Goal: Use online tool/utility

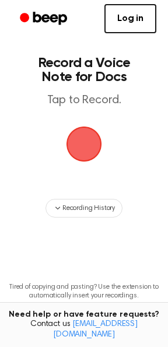
click at [85, 141] on span "button" at bounding box center [84, 144] width 48 height 48
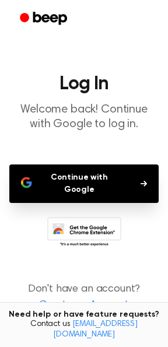
click at [79, 174] on button "Continue with Google" at bounding box center [83, 183] width 149 height 38
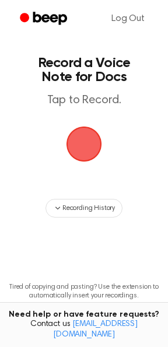
click at [91, 147] on span "button" at bounding box center [84, 144] width 61 height 61
click at [91, 147] on span "button" at bounding box center [83, 143] width 43 height 43
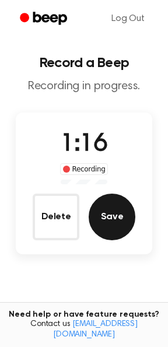
click at [119, 209] on button "Save" at bounding box center [112, 217] width 47 height 47
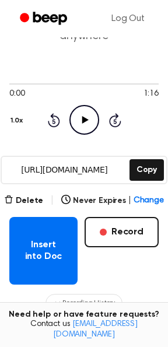
scroll to position [86, 0]
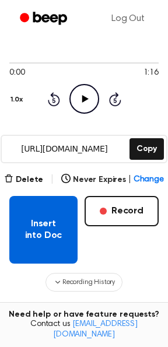
click at [52, 216] on button "Insert into Doc" at bounding box center [43, 230] width 68 height 68
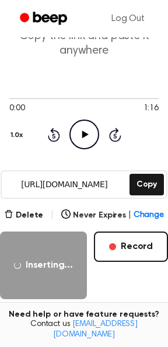
scroll to position [52, 0]
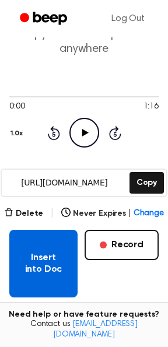
click at [44, 263] on button "Insert into Doc" at bounding box center [43, 264] width 68 height 68
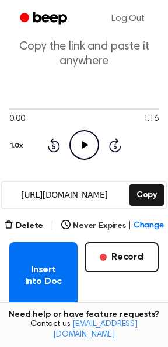
scroll to position [39, 0]
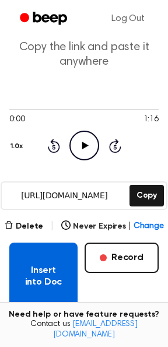
click at [51, 267] on button "Insert into Doc" at bounding box center [43, 277] width 68 height 68
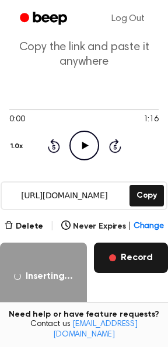
click at [114, 254] on button "Record" at bounding box center [131, 258] width 74 height 30
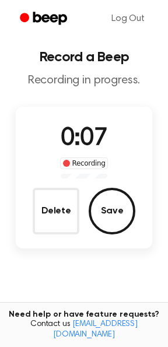
scroll to position [3, 0]
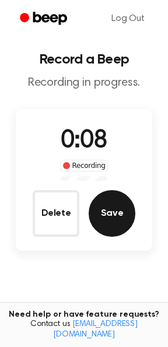
click at [96, 222] on button "Save" at bounding box center [112, 213] width 47 height 47
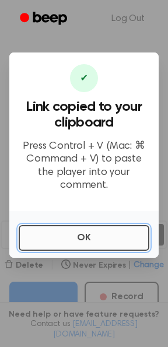
click at [61, 226] on button "OK" at bounding box center [84, 238] width 131 height 26
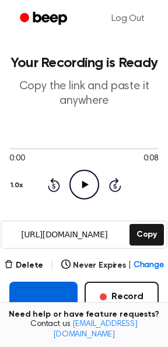
click at [41, 291] on button "Insert into Doc" at bounding box center [43, 316] width 68 height 68
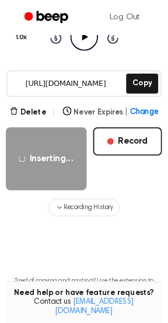
scroll to position [223, 0]
